Goal: Check status: Check status

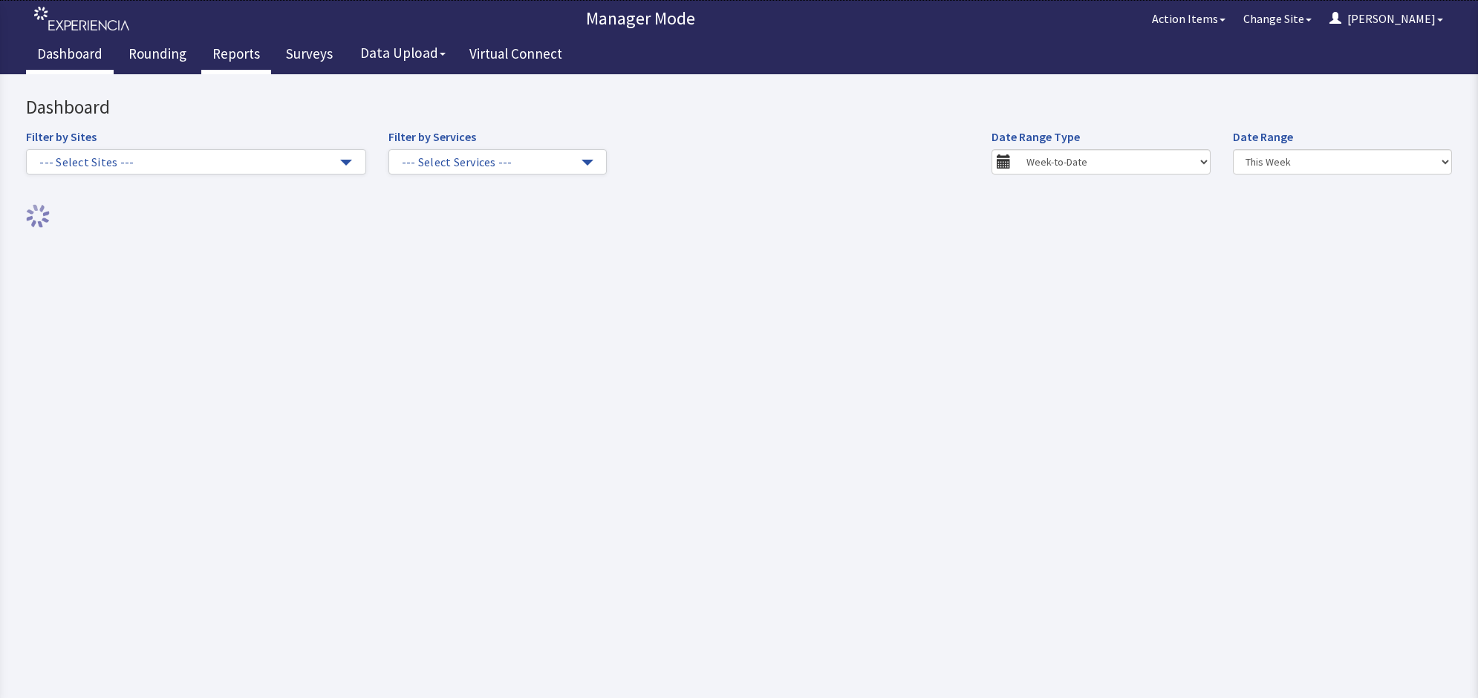
click at [232, 51] on link "Reports" at bounding box center [236, 55] width 70 height 37
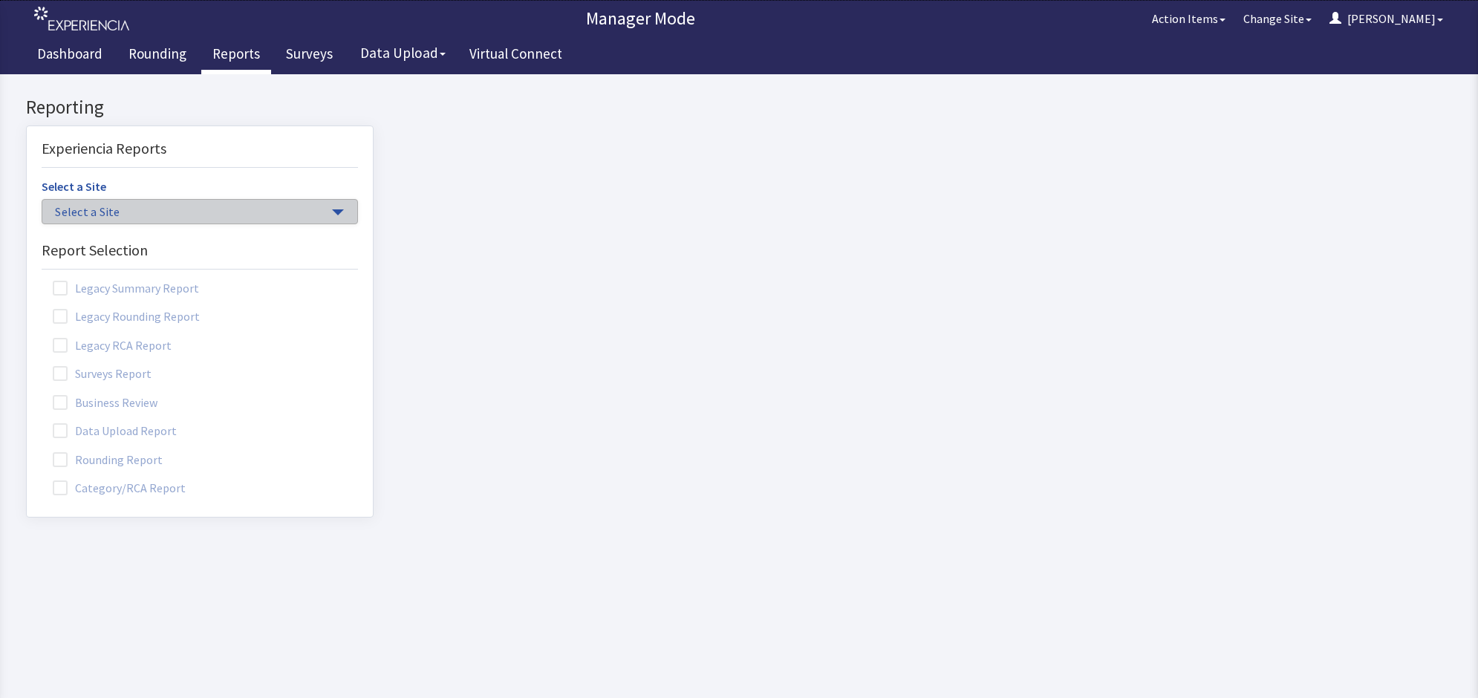
click at [332, 214] on span "button" at bounding box center [338, 213] width 12 height 6
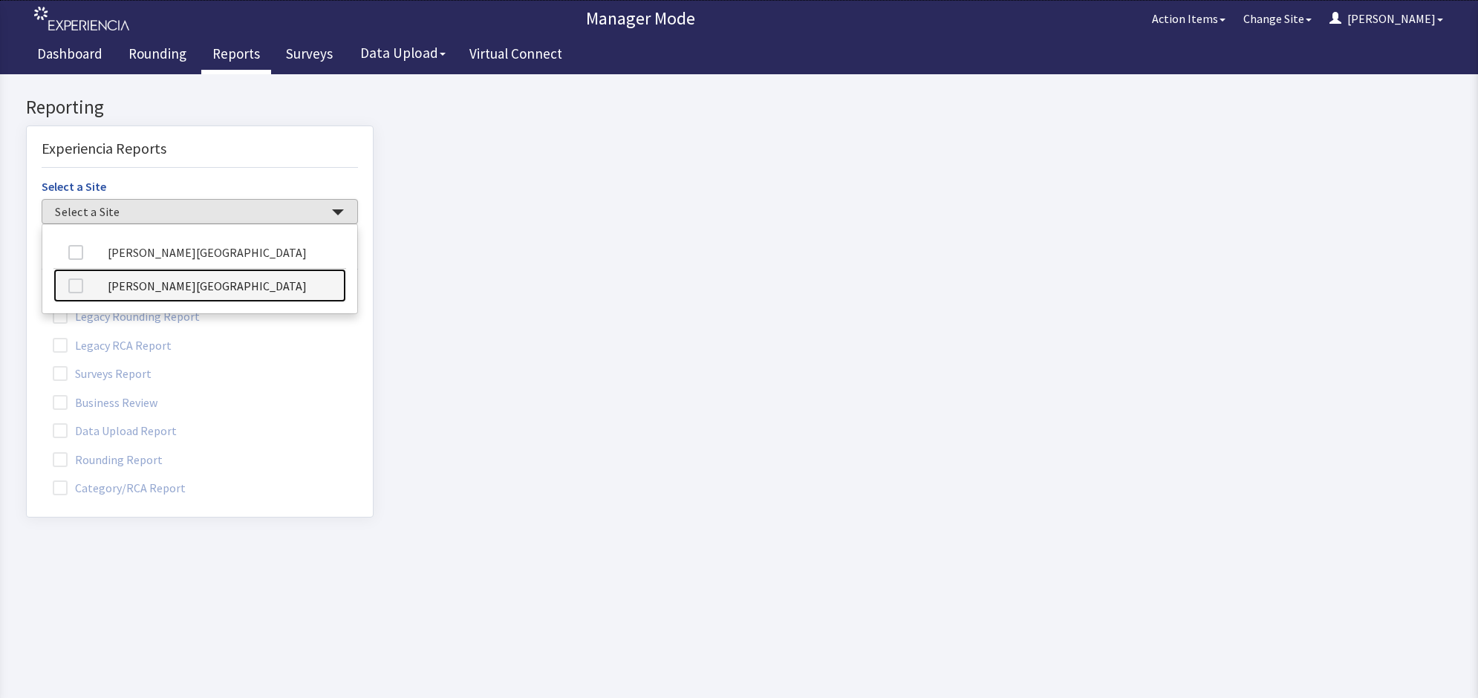
click at [246, 291] on link "[PERSON_NAME][GEOGRAPHIC_DATA]" at bounding box center [199, 285] width 293 height 33
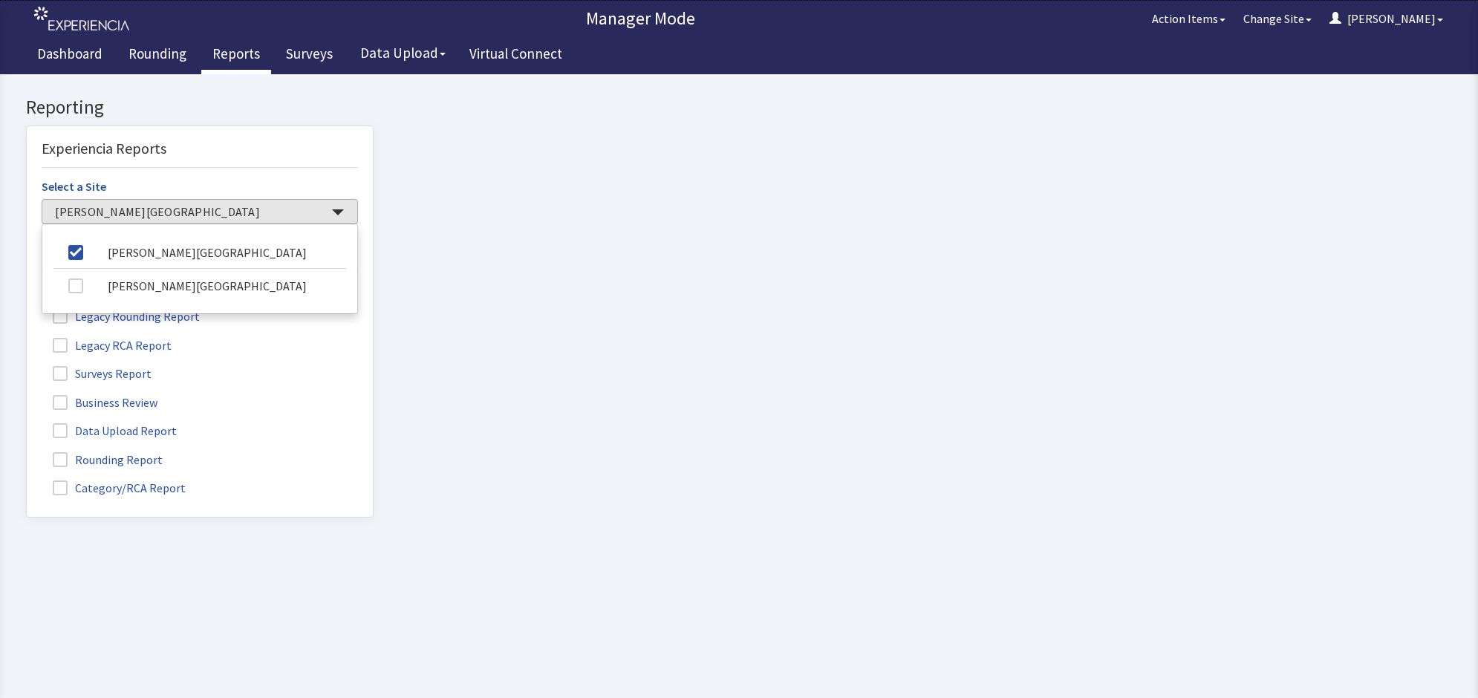
click at [58, 461] on span at bounding box center [60, 459] width 15 height 15
click at [27, 452] on input "Rounding Report" at bounding box center [27, 452] width 0 height 0
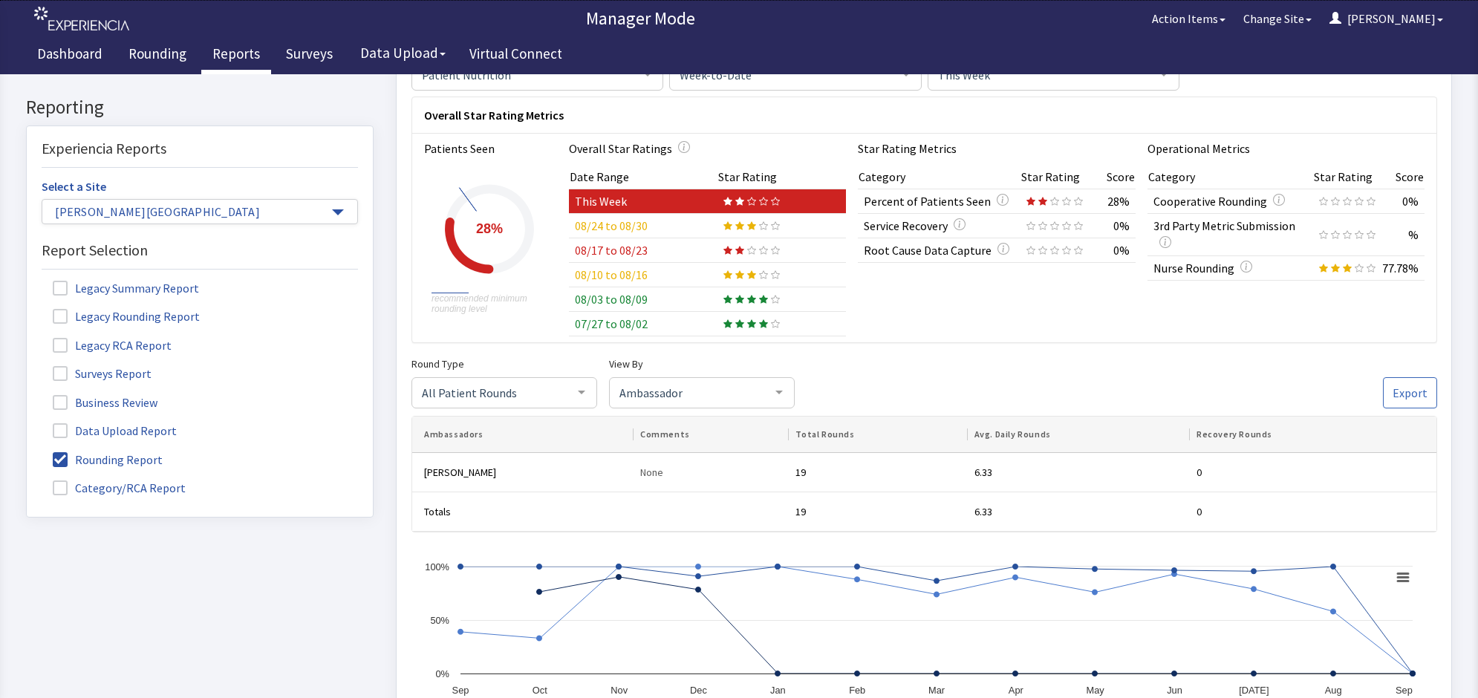
scroll to position [93, 0]
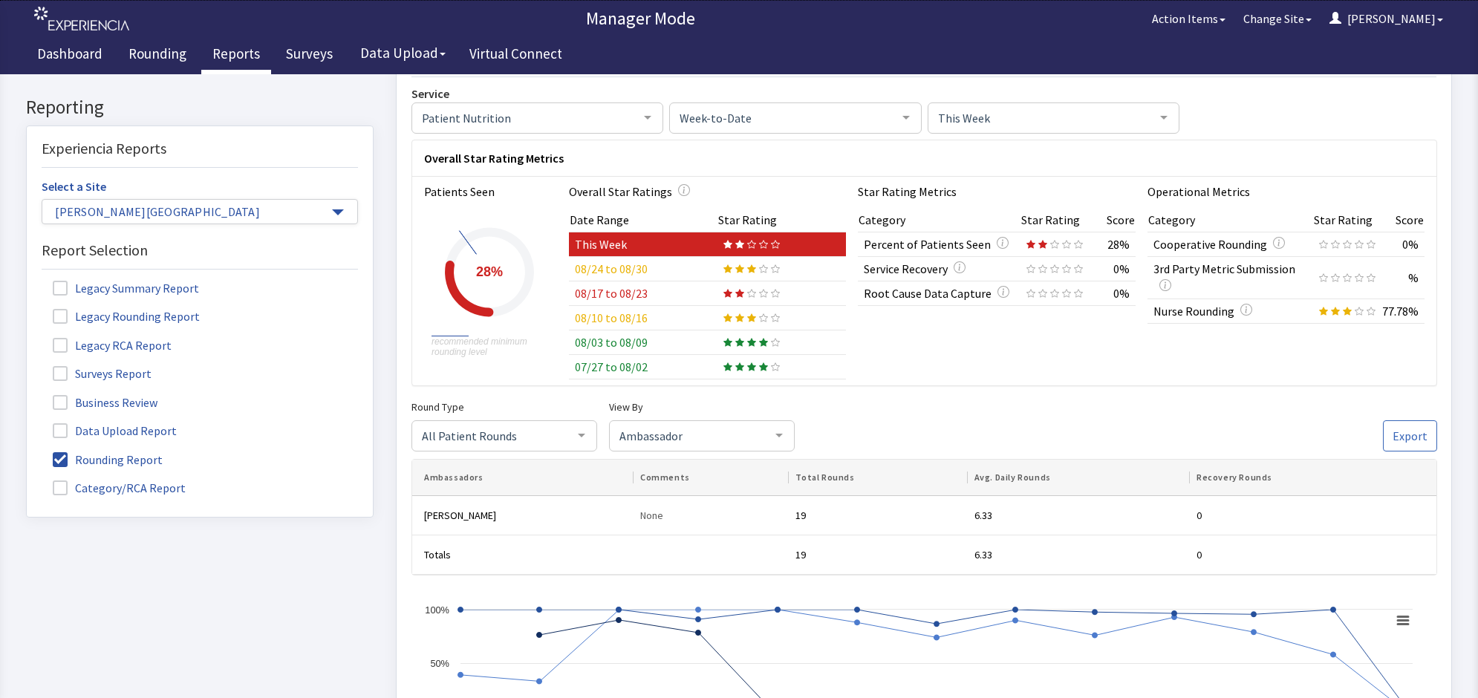
click at [652, 268] on td "08/24 to 08/30" at bounding box center [642, 269] width 149 height 25
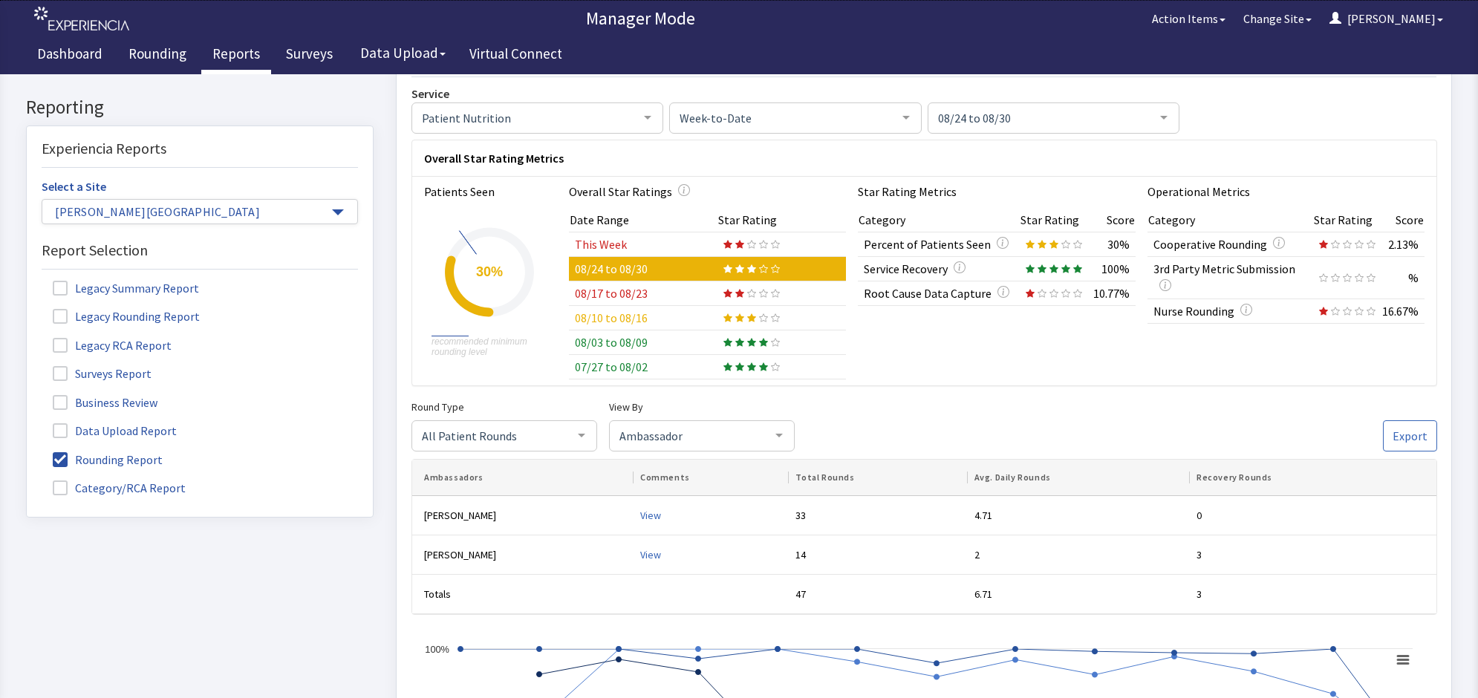
click at [630, 298] on td "08/17 to 08/23" at bounding box center [642, 294] width 149 height 25
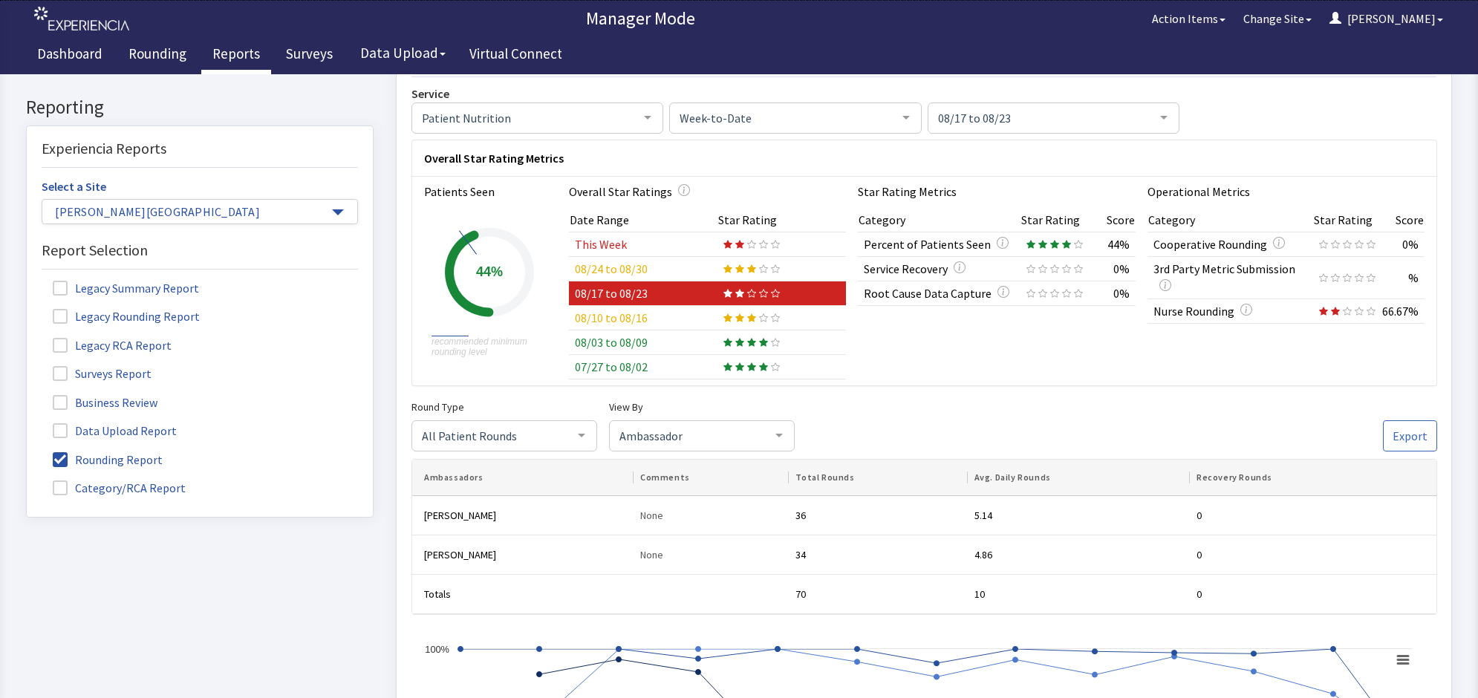
click at [618, 320] on td "08/10 to 08/16" at bounding box center [642, 318] width 149 height 25
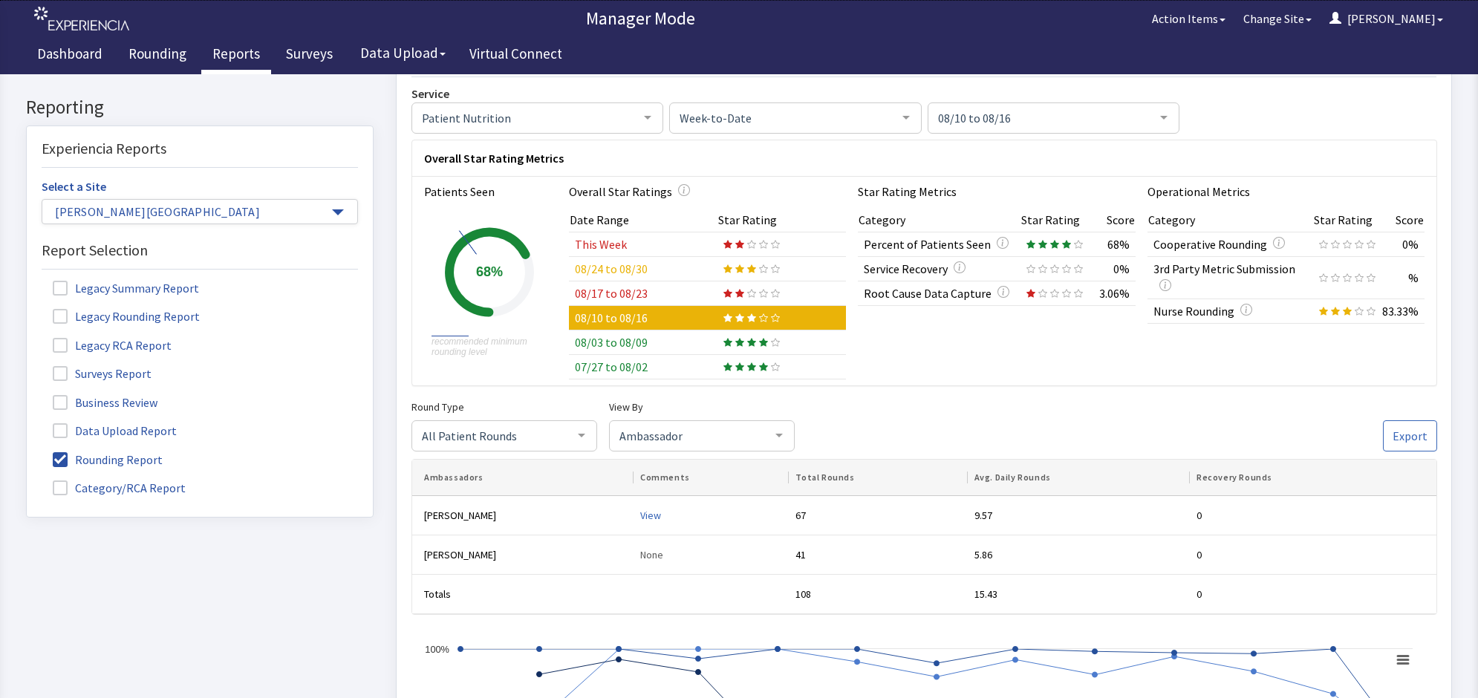
click at [611, 239] on td "This Week" at bounding box center [642, 245] width 149 height 25
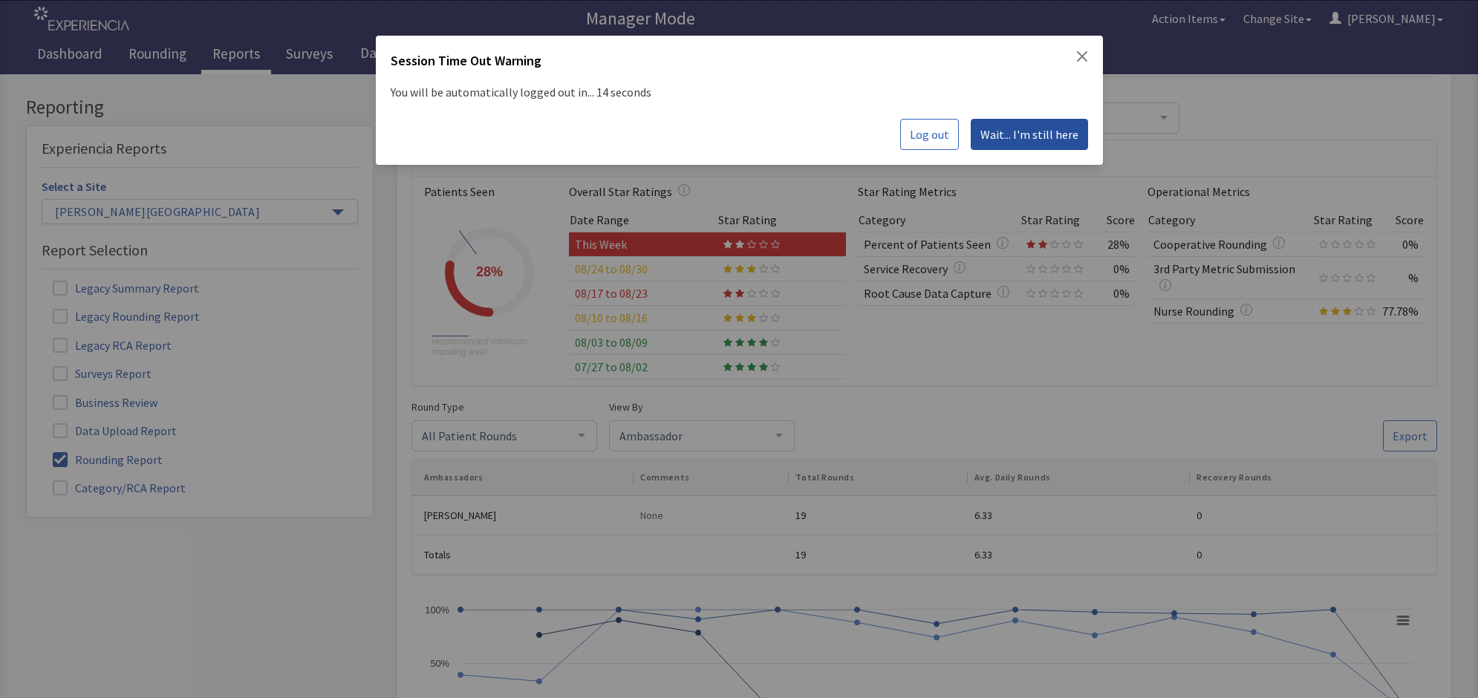
click at [1026, 134] on span "Wait... I'm still here" at bounding box center [1030, 135] width 98 height 18
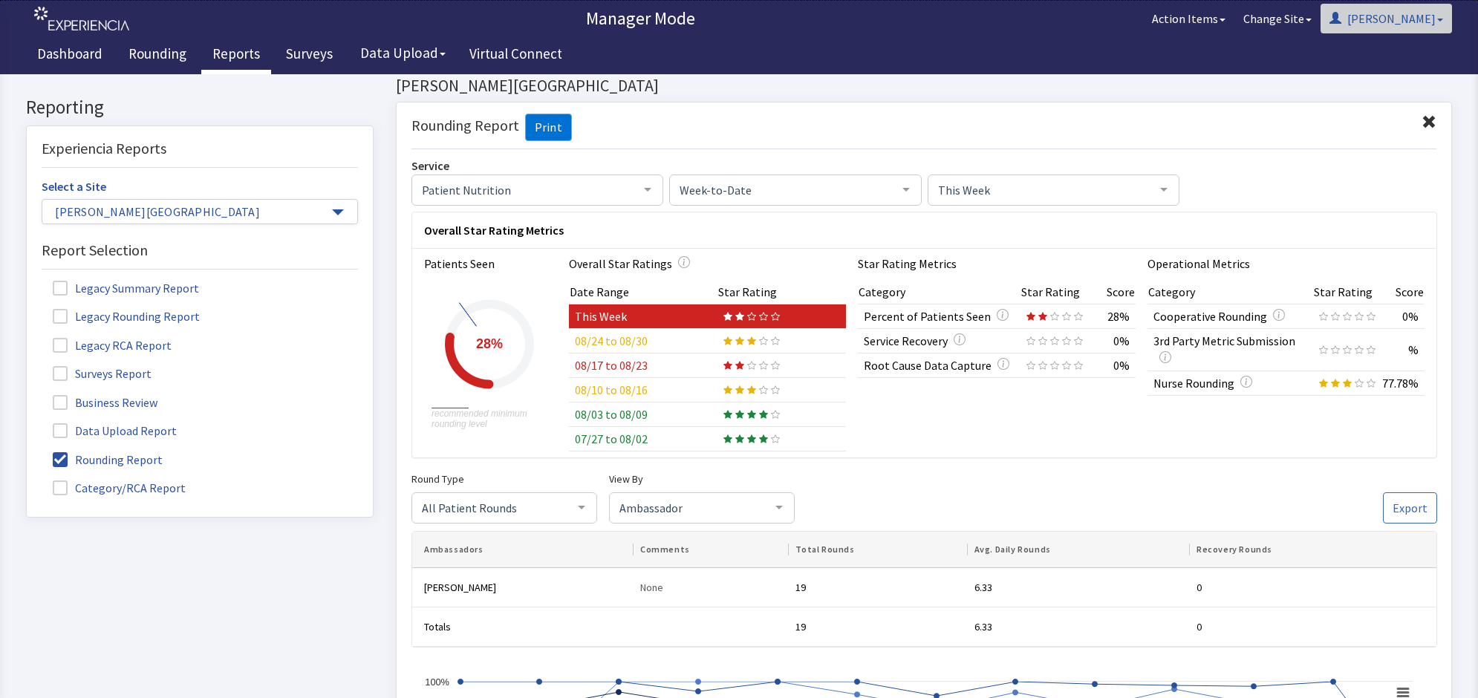
scroll to position [0, 0]
